Goal: Transaction & Acquisition: Subscribe to service/newsletter

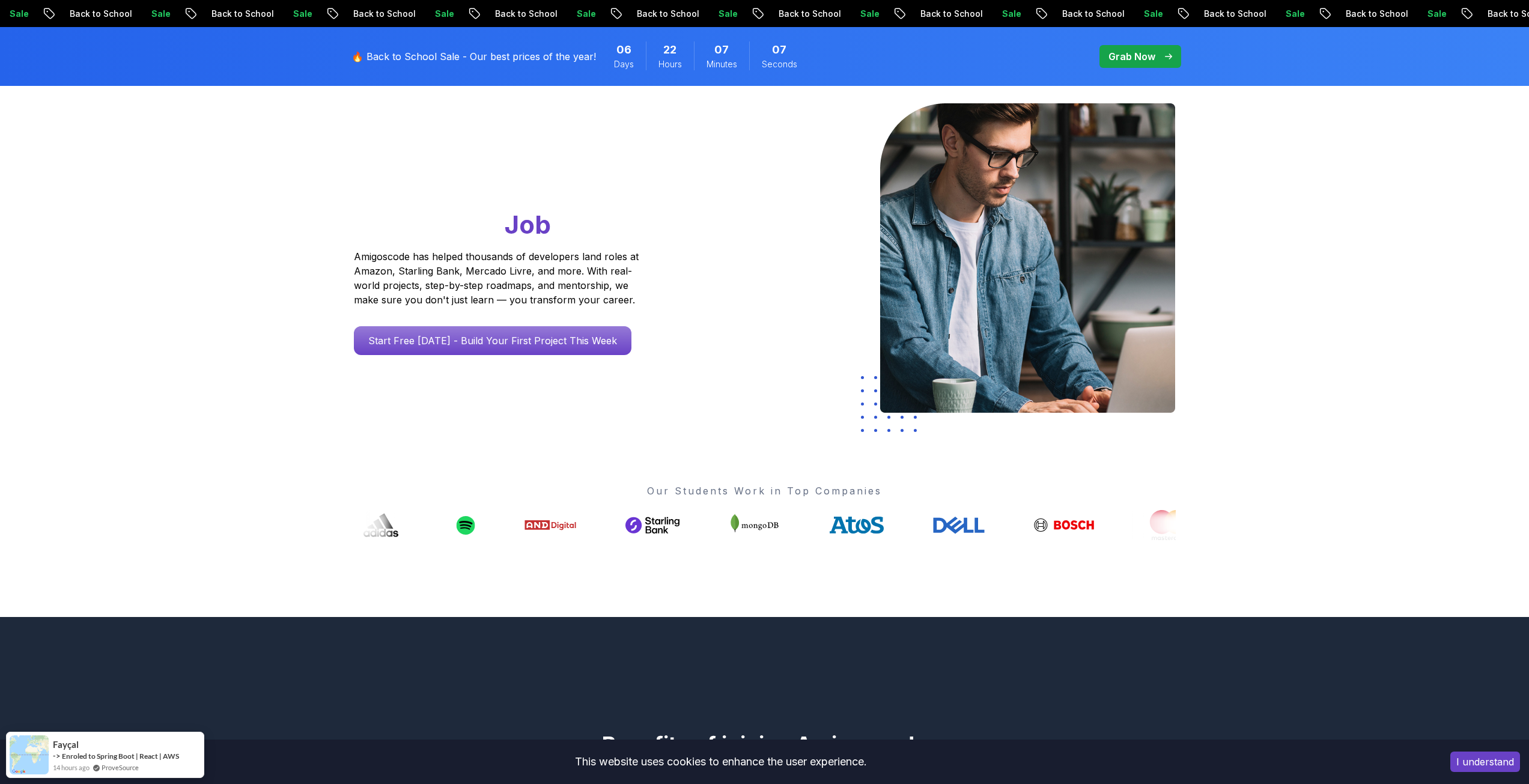
scroll to position [120, 0]
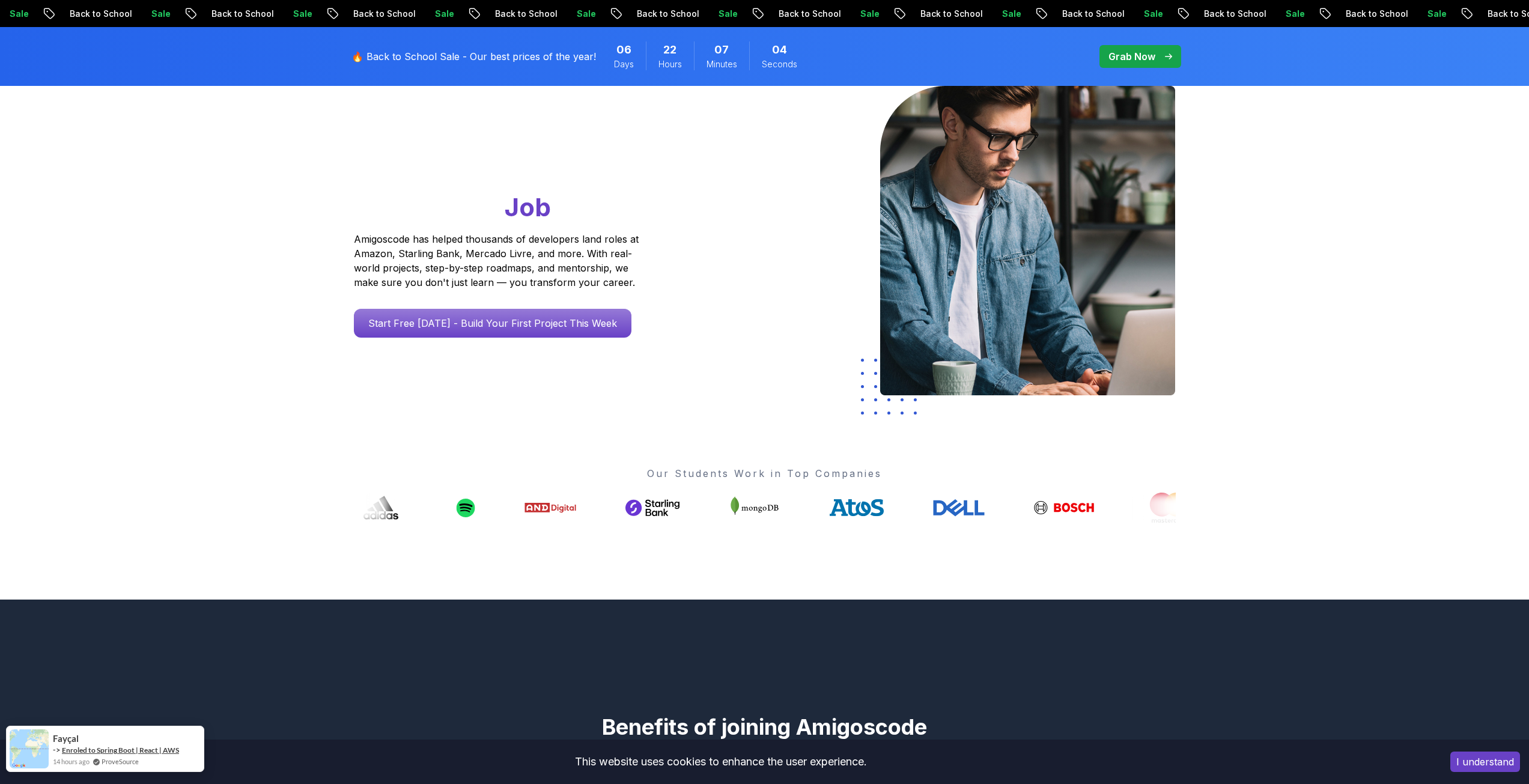
click at [164, 751] on link "Enroled to Spring Boot | React | AWS" at bounding box center [120, 749] width 117 height 9
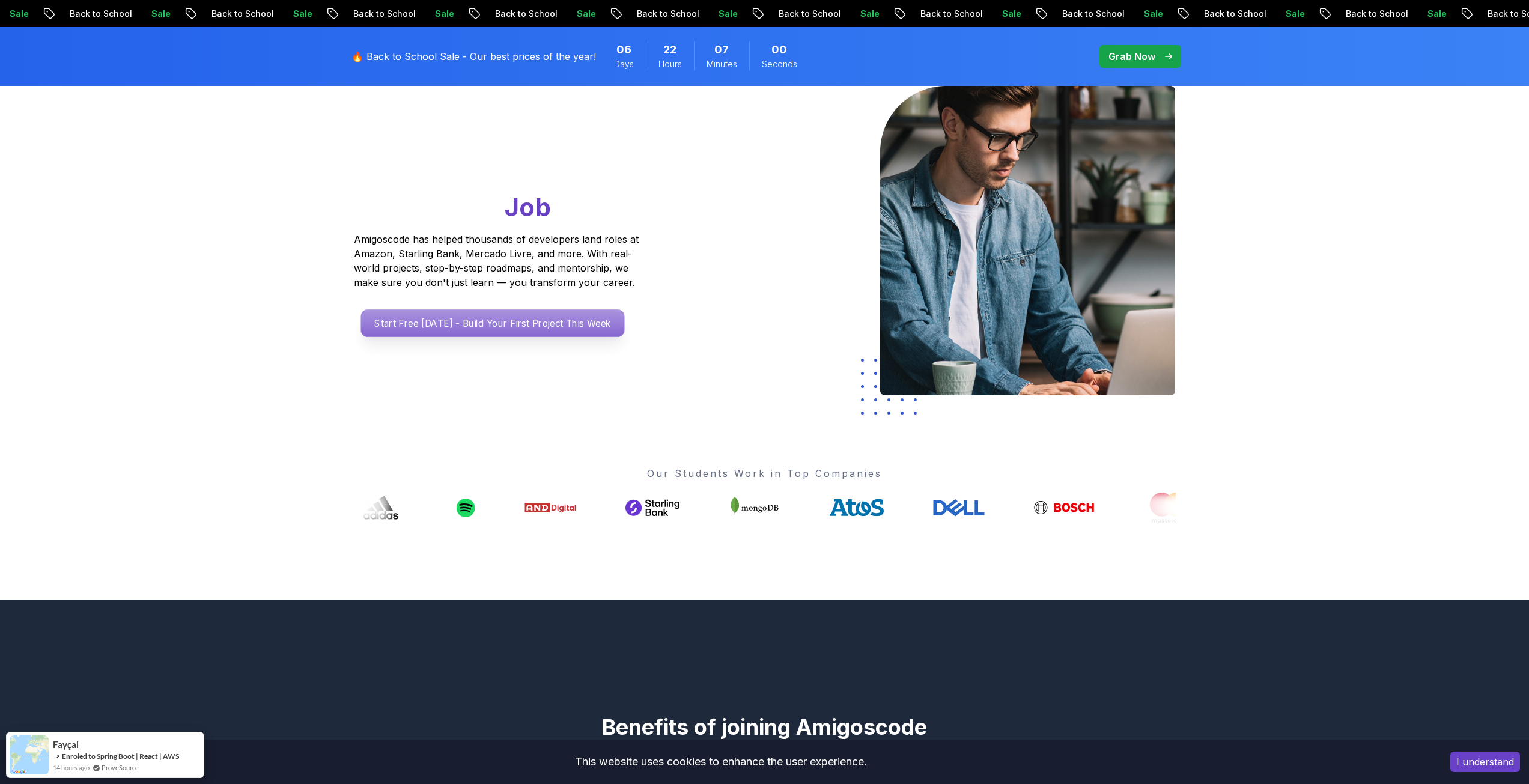
click at [557, 320] on p "Start Free [DATE] - Build Your First Project This Week" at bounding box center [493, 324] width 264 height 28
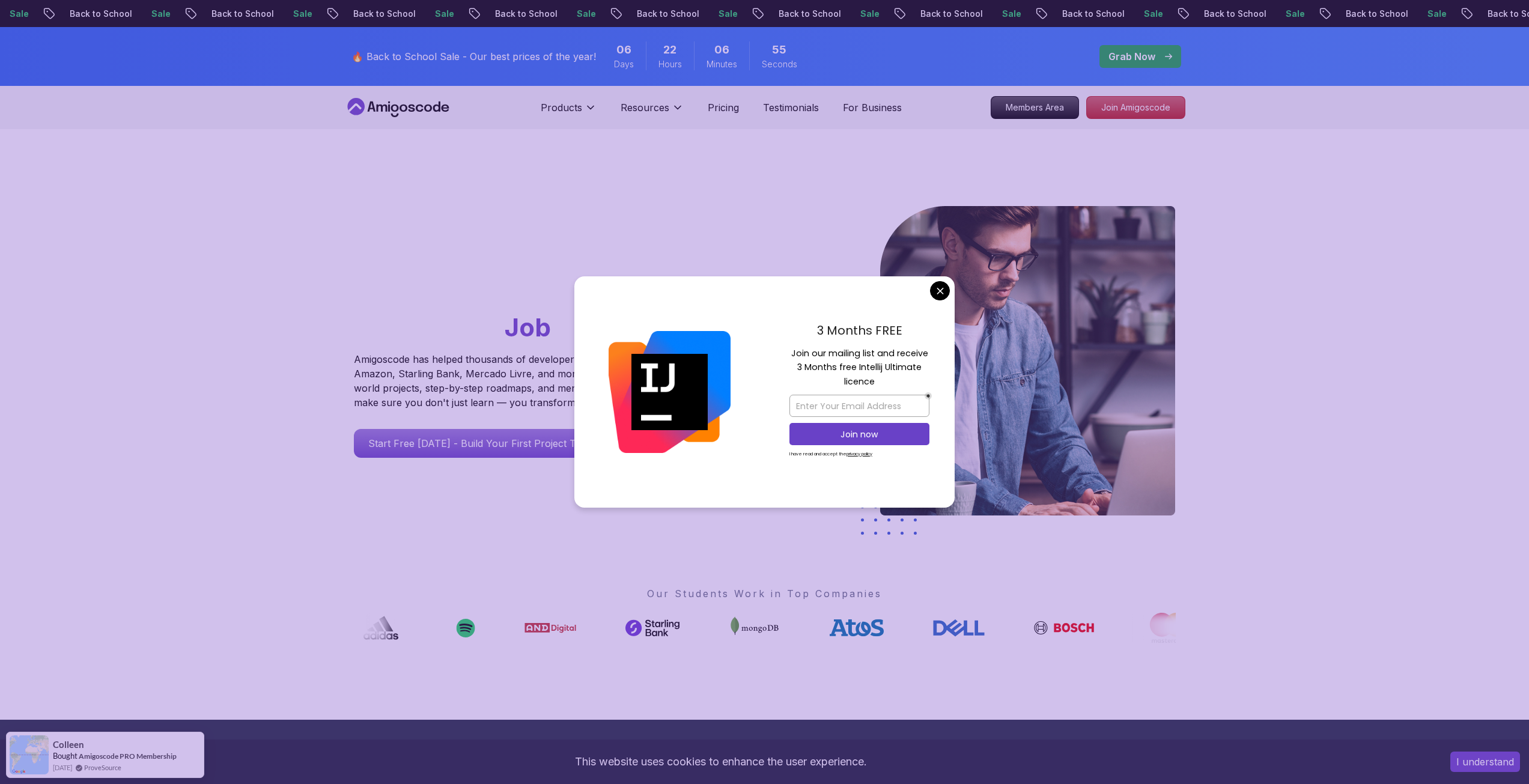
drag, startPoint x: 792, startPoint y: 347, endPoint x: 873, endPoint y: 385, distance: 89.5
click at [873, 385] on p "Join our mailing list and receive 3 Months free Intellij Ultimate licence" at bounding box center [859, 367] width 140 height 42
click at [864, 383] on p "Join our mailing list and receive 3 Months free Intellij Ultimate licence" at bounding box center [859, 367] width 140 height 42
